Goal: Find contact information: Find contact information

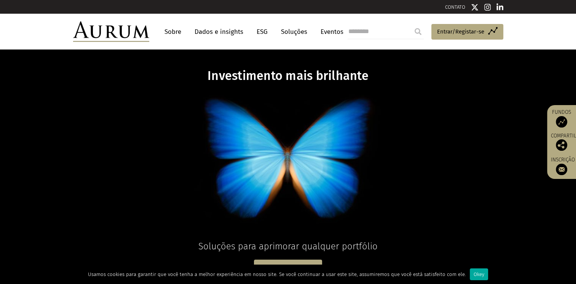
click at [457, 8] on link "CONTATO" at bounding box center [455, 7] width 20 height 6
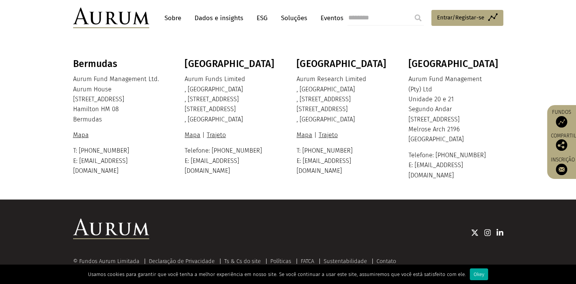
scroll to position [217, 0]
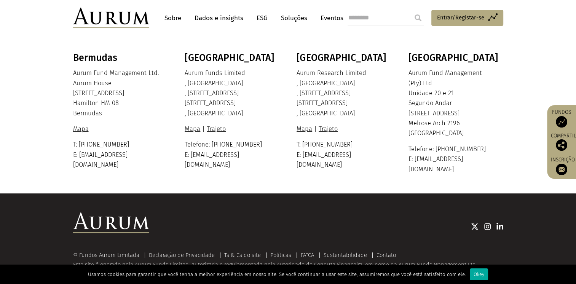
click at [432, 223] on div at bounding box center [326, 226] width 354 height 28
click at [472, 275] on div "Okey" at bounding box center [479, 274] width 18 height 12
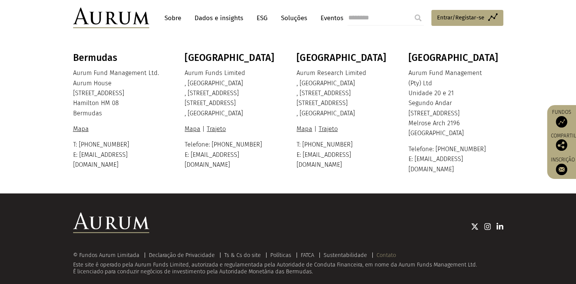
click at [394, 252] on link "Contato" at bounding box center [386, 255] width 19 height 7
